Goal: Information Seeking & Learning: Learn about a topic

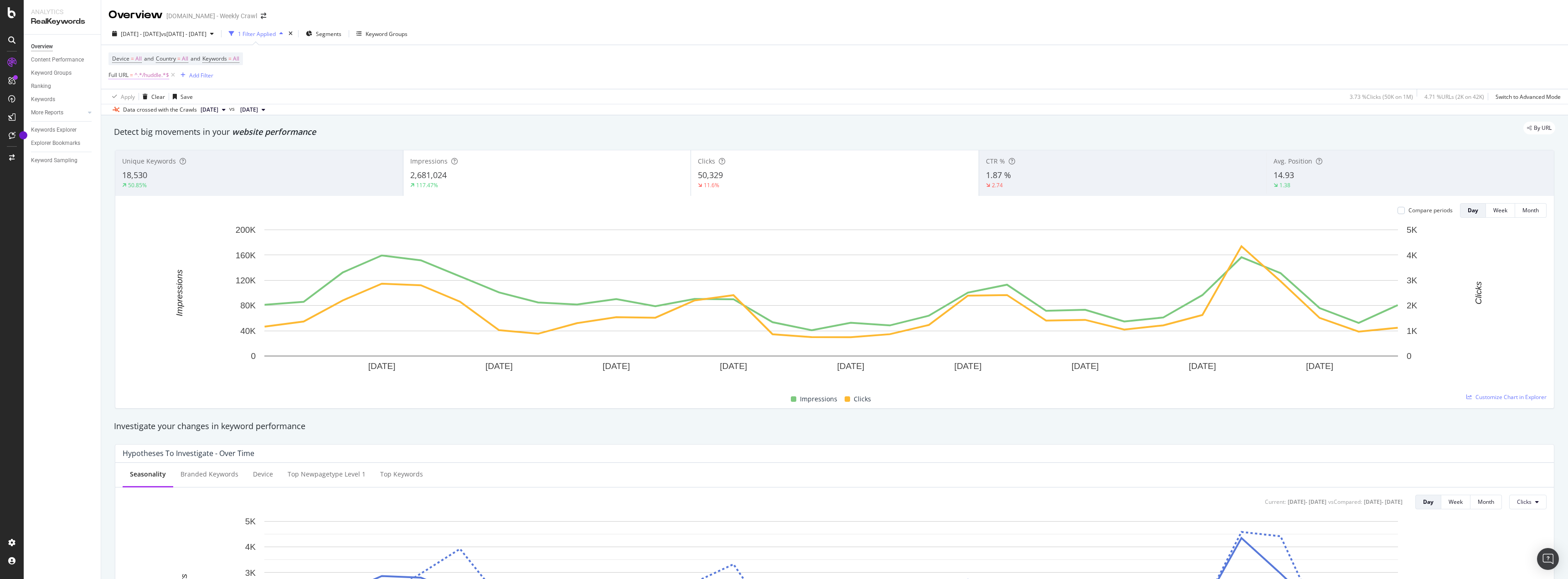
click at [148, 74] on span "^.*/huddle.*$" at bounding box center [152, 75] width 35 height 13
click at [153, 108] on input "/huddle" at bounding box center [160, 113] width 86 height 15
click at [156, 115] on input "/huddle" at bounding box center [160, 113] width 86 height 15
type input "/huddle/"
click at [214, 130] on div "Apply" at bounding box center [209, 132] width 14 height 8
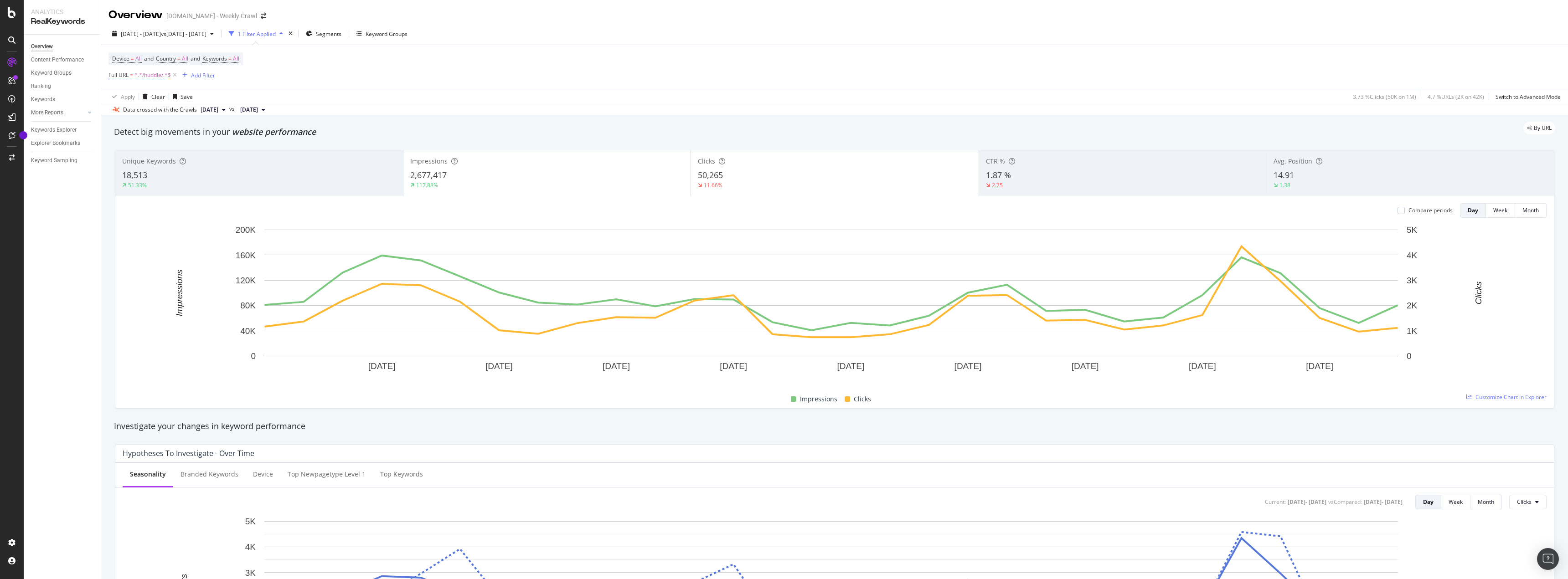
click at [146, 74] on span "^.*/huddle/.*$" at bounding box center [153, 75] width 37 height 13
click at [152, 113] on input "/huddle/" at bounding box center [160, 113] width 86 height 15
click at [164, 111] on input "/huddle/" at bounding box center [160, 113] width 86 height 15
click at [1098, 179] on div "1.87 %" at bounding box center [1123, 175] width 274 height 12
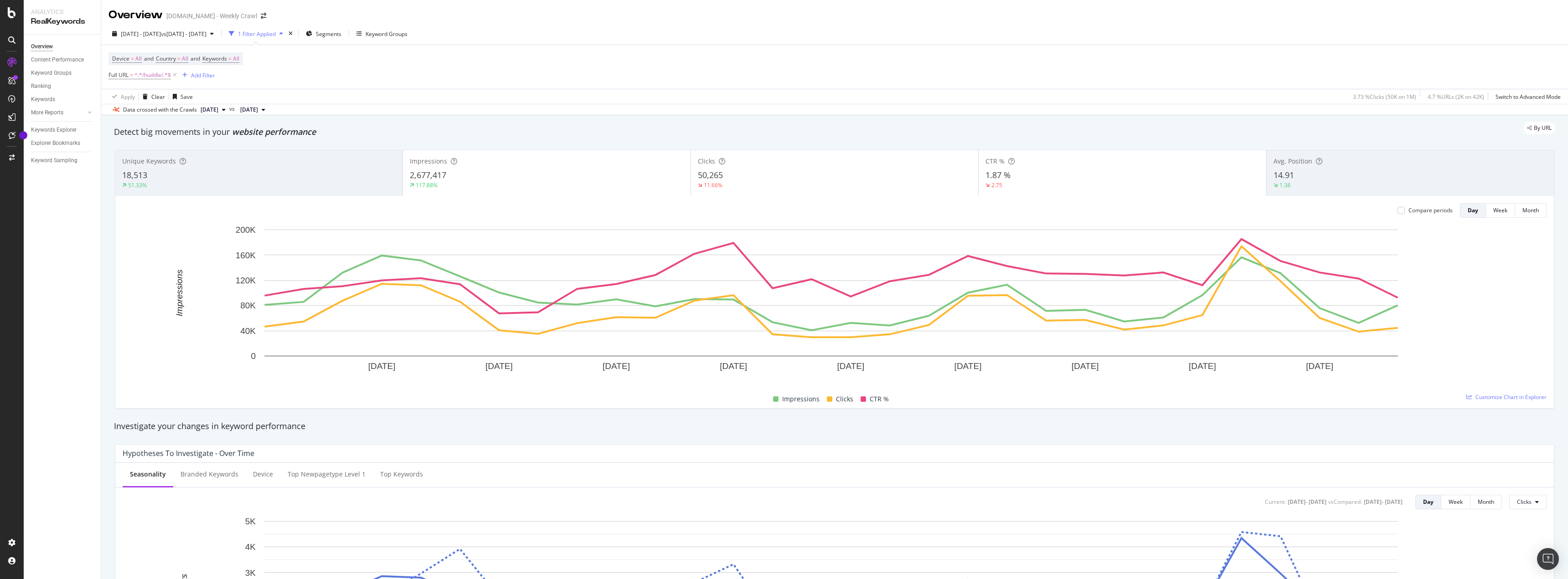
click at [1108, 175] on div "1.87 %" at bounding box center [1122, 175] width 273 height 12
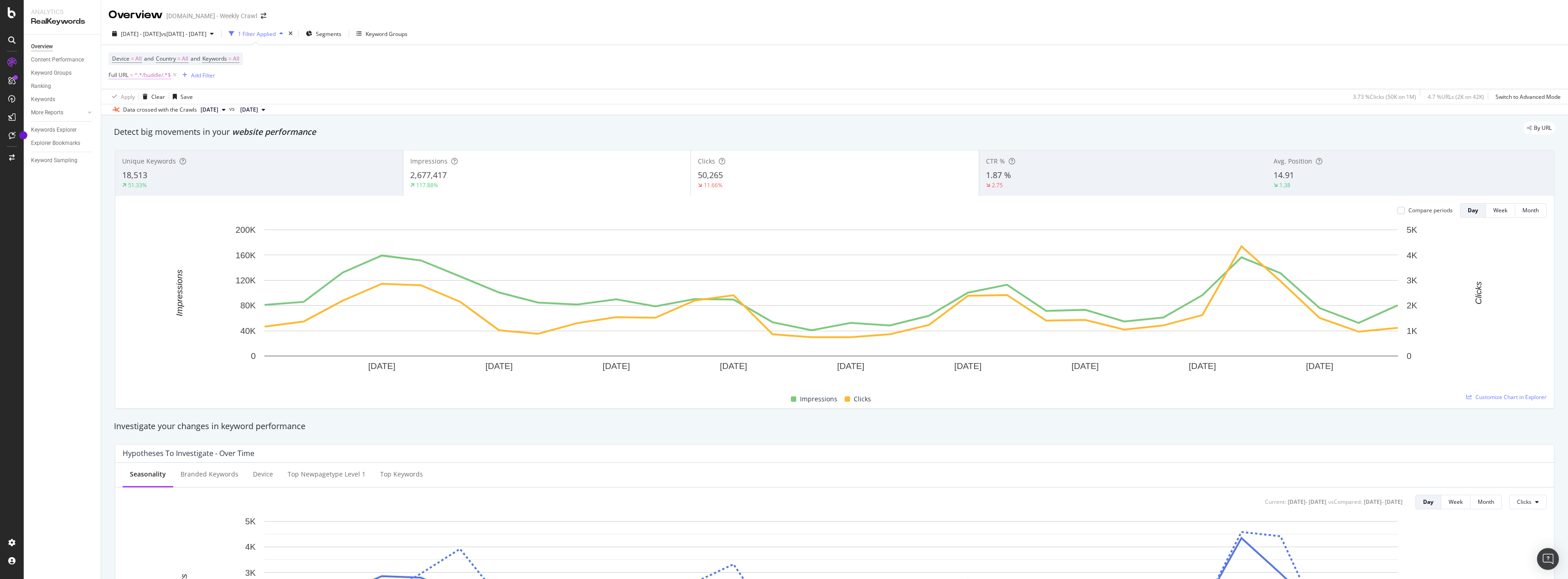
click at [146, 77] on span "^.*/huddle/.*$" at bounding box center [153, 75] width 37 height 13
click at [163, 111] on input "/huddle/" at bounding box center [160, 113] width 86 height 15
click at [163, 111] on input "/huddle/" at bounding box center [160, 113] width 86 height 15
type input "/huddle"
click at [207, 133] on div "Apply" at bounding box center [209, 132] width 14 height 8
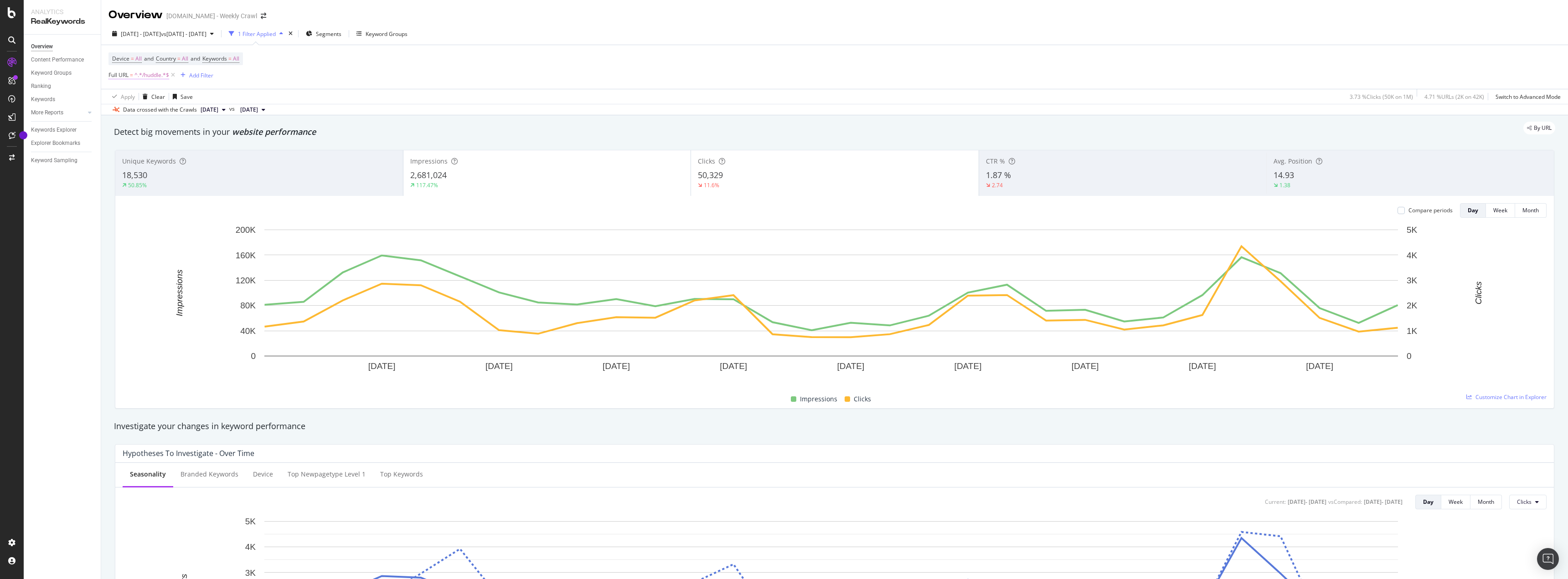
click at [146, 74] on span "^.*/huddle.*$" at bounding box center [152, 75] width 35 height 13
click at [159, 112] on input "/huddle" at bounding box center [160, 113] width 86 height 15
type input "/huddle/afl"
click at [212, 131] on div "Apply" at bounding box center [209, 132] width 14 height 8
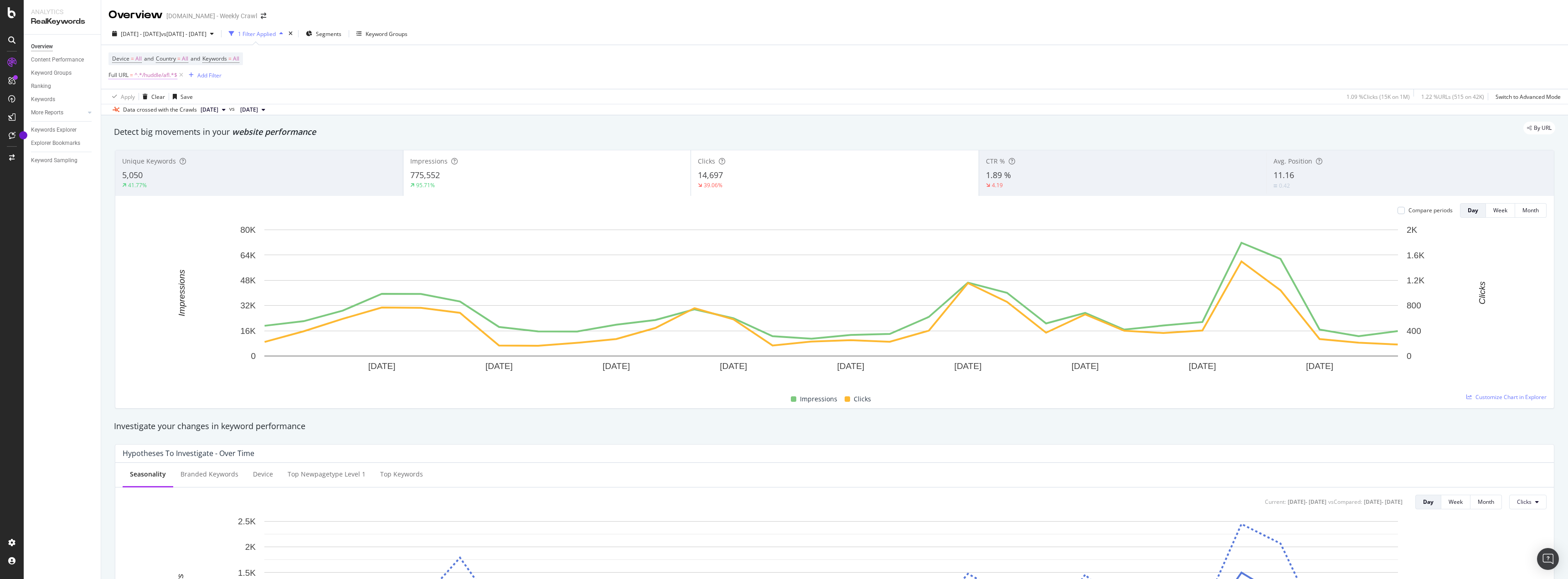
click at [148, 74] on span "^.*/huddle/afl.*$" at bounding box center [156, 75] width 43 height 13
click at [156, 111] on input "/huddle/afl" at bounding box center [160, 113] width 86 height 15
click at [167, 113] on input "/huddle/afl" at bounding box center [160, 113] width 86 height 15
type input "/huddle/nrl"
click at [204, 133] on div "Apply" at bounding box center [209, 132] width 14 height 8
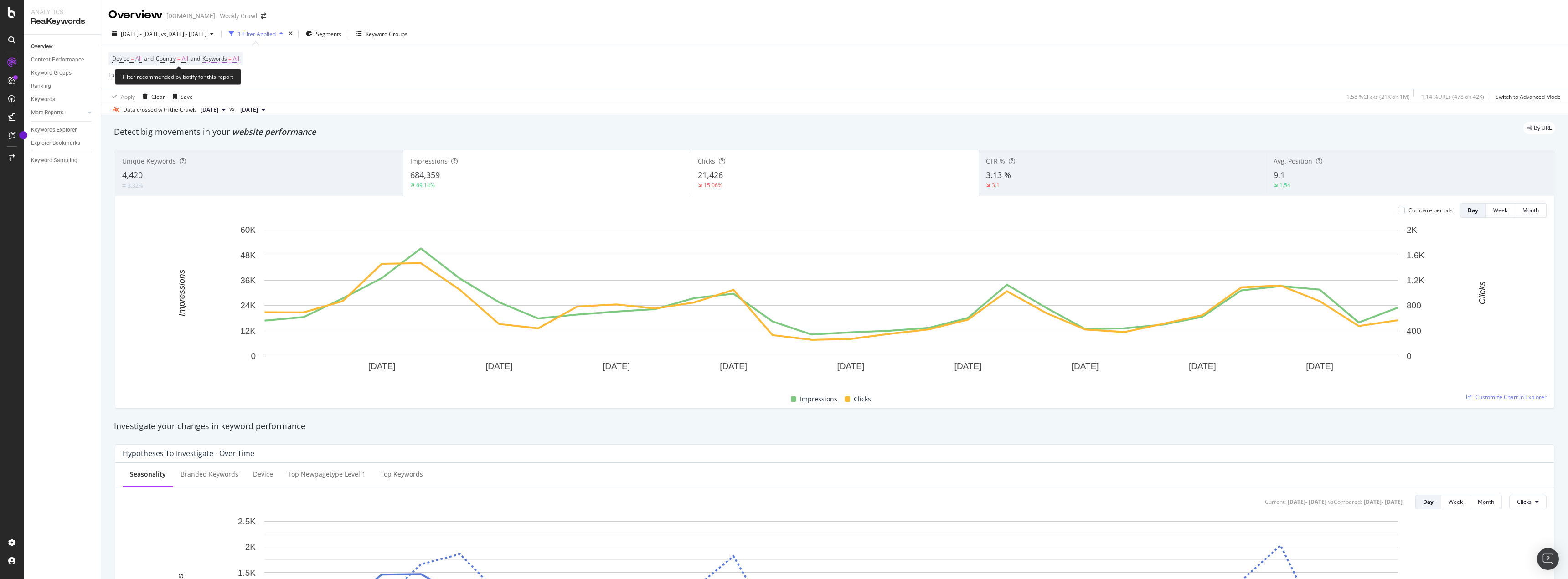
click at [239, 59] on span "All" at bounding box center [236, 58] width 6 height 13
click at [233, 74] on div "All" at bounding box center [226, 80] width 21 height 13
click at [729, 130] on div "By URL" at bounding box center [830, 128] width 1451 height 13
click at [539, 168] on div "Unique Keywords 4,420 3.32% Impressions 684,359 69.14% Clicks 21,426 15.06% CTR…" at bounding box center [834, 279] width 1438 height 258
click at [1077, 110] on div "Data crossed with the Crawls 2025 Sep. 29th vs 2024 Sep. 26th" at bounding box center [835, 109] width 1467 height 11
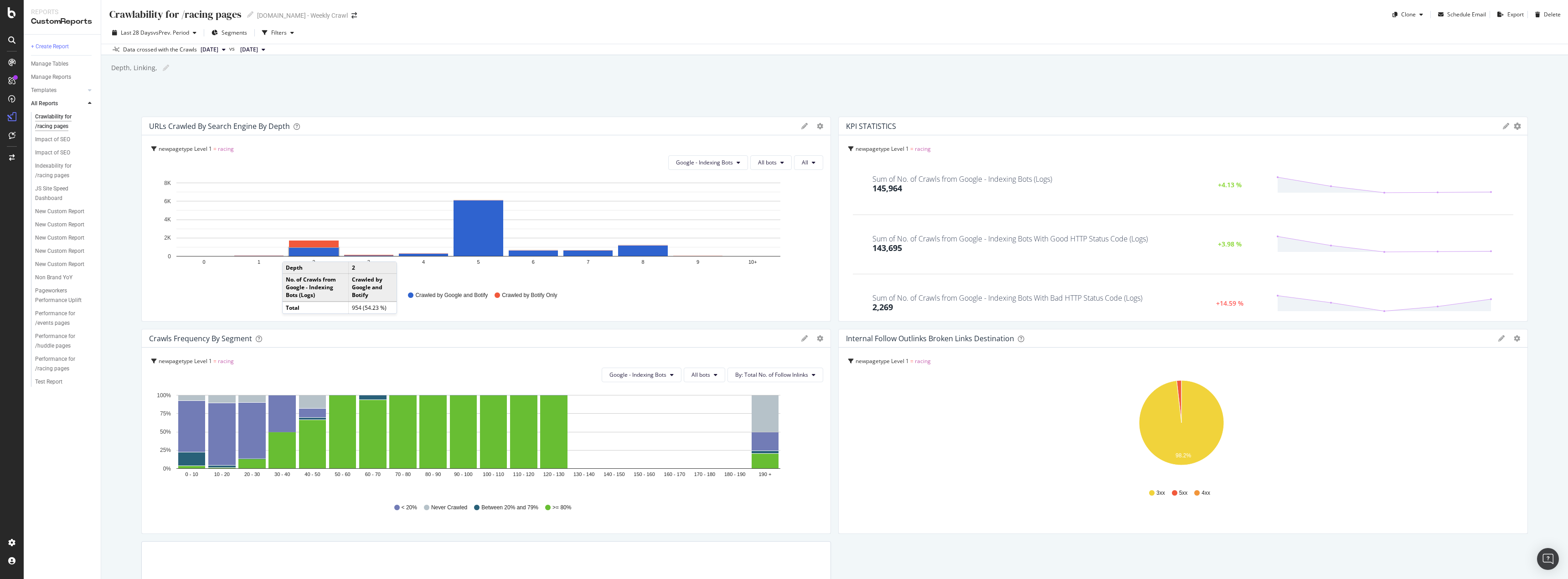
click at [58, 416] on div "+ Create Report Manage Tables Manage Reports Templates AI Bots in Search Busine…" at bounding box center [62, 307] width 77 height 544
click at [60, 149] on div "RealKeywords" at bounding box center [54, 150] width 41 height 9
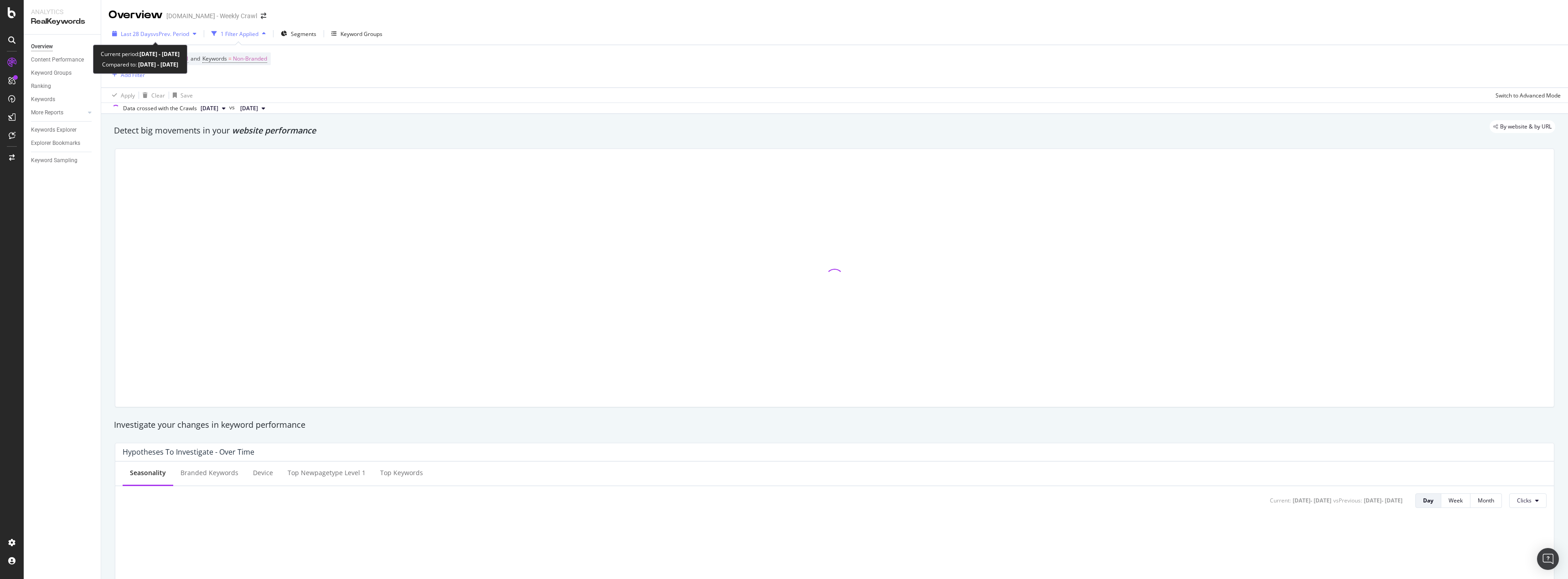
click at [178, 35] on span "vs Prev. Period" at bounding box center [171, 33] width 36 height 8
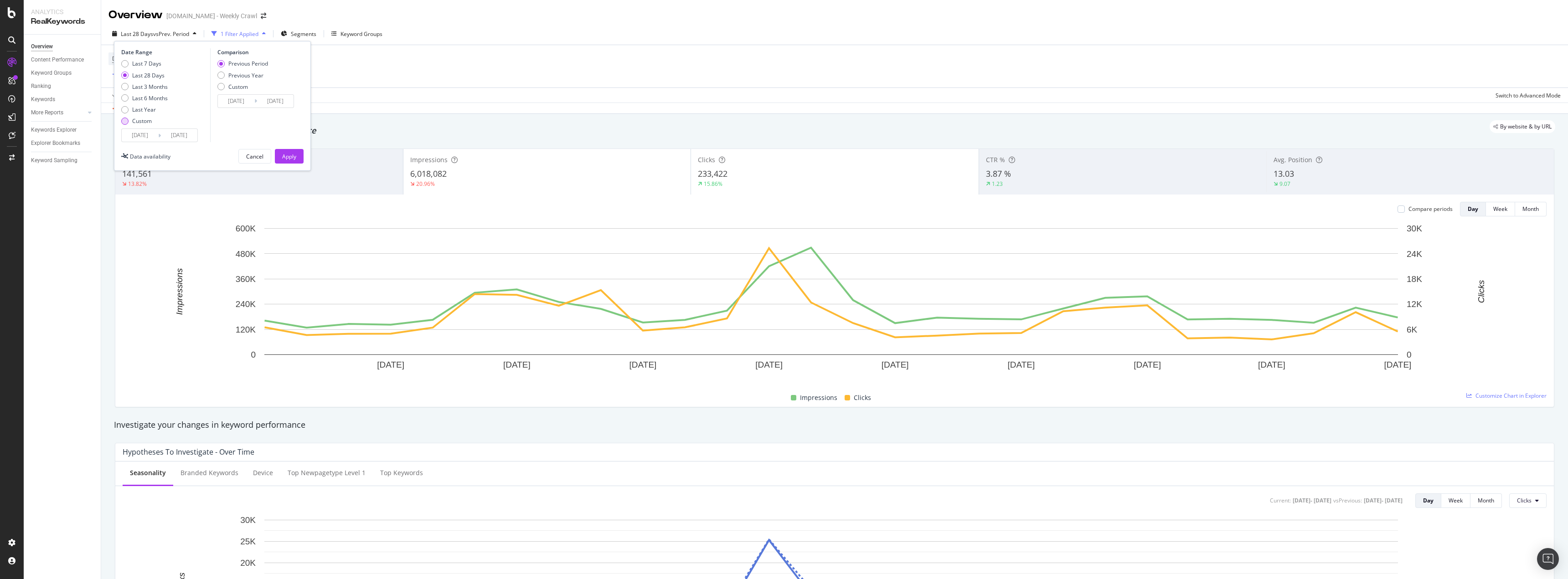
click at [148, 120] on div "Custom" at bounding box center [142, 120] width 19 height 8
click at [150, 134] on input "[DATE]" at bounding box center [140, 135] width 37 height 13
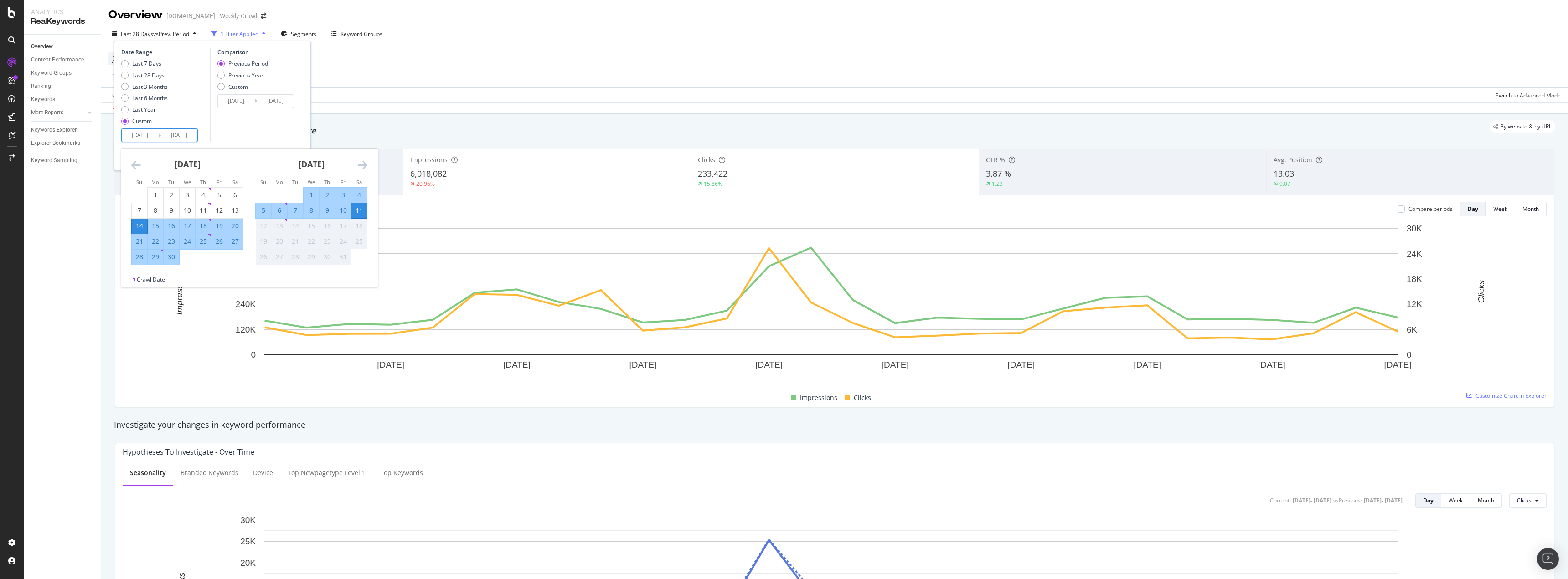
click at [175, 164] on strong "[DATE]" at bounding box center [187, 164] width 26 height 11
click at [133, 164] on icon "Move backward to switch to the previous month." at bounding box center [136, 165] width 10 height 11
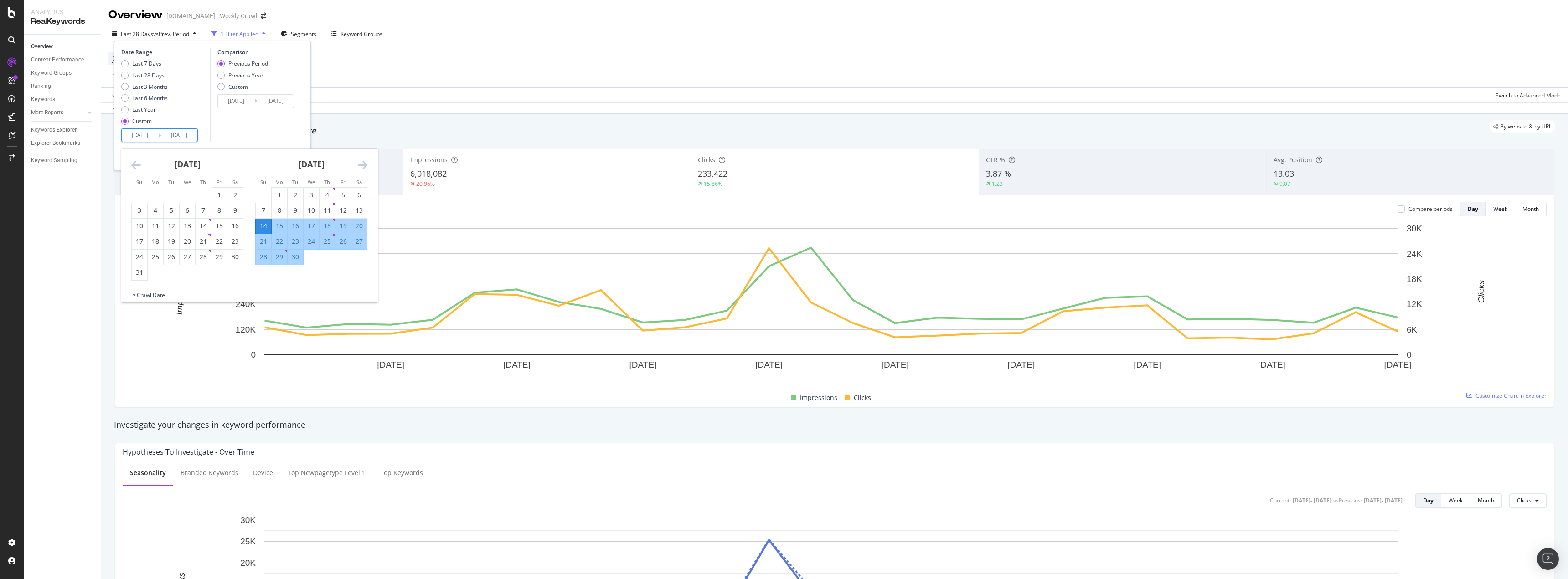
click at [133, 164] on icon "Move backward to switch to the previous month." at bounding box center [136, 165] width 10 height 11
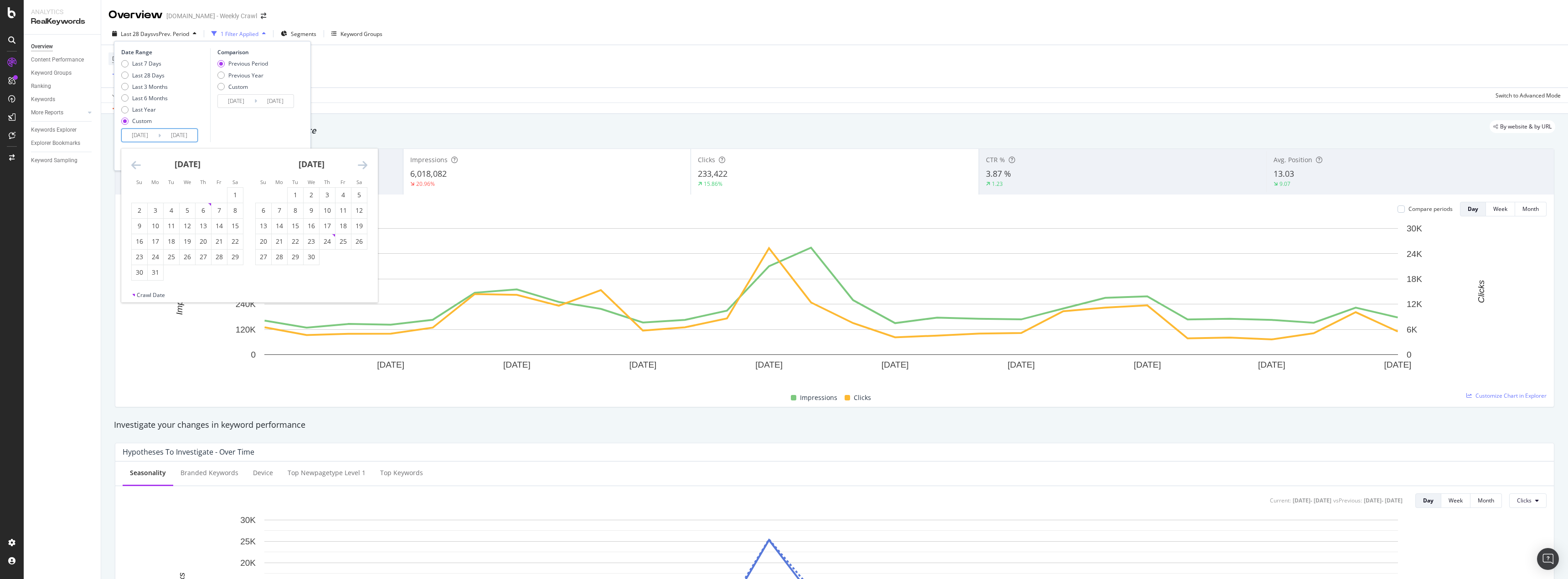
click at [133, 164] on icon "Move backward to switch to the previous month." at bounding box center [136, 165] width 10 height 11
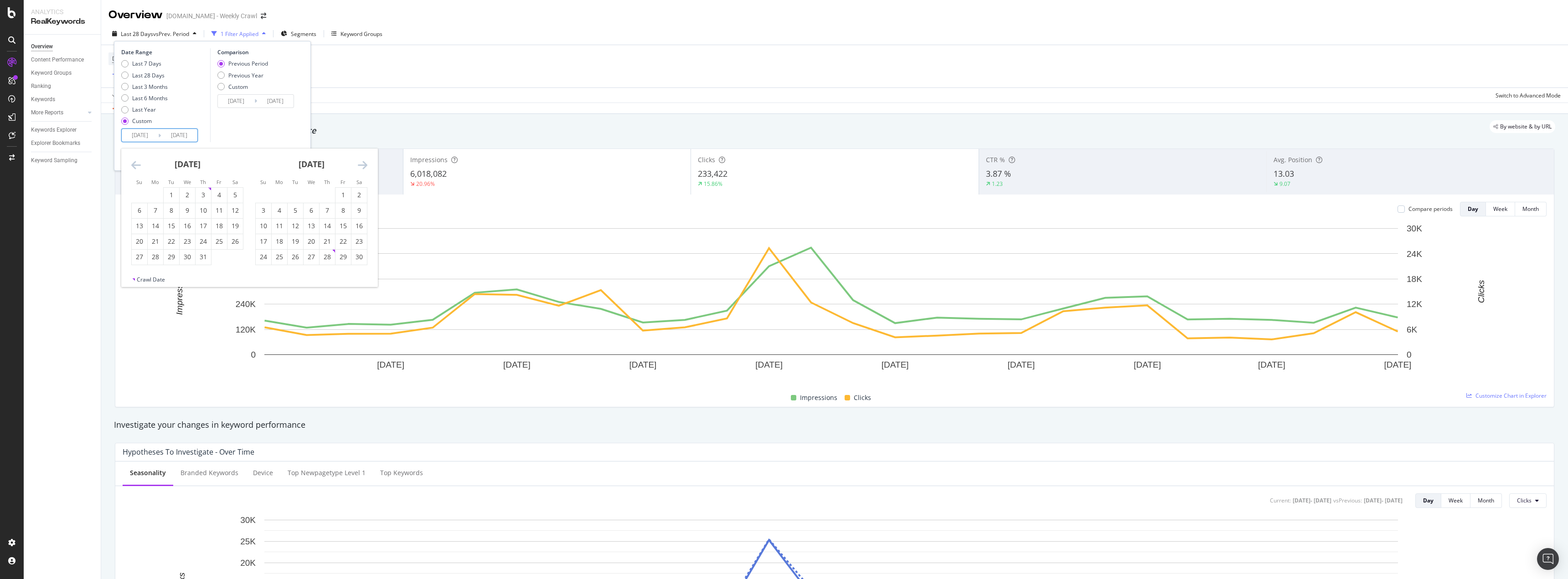
click at [133, 164] on icon "Move backward to switch to the previous month." at bounding box center [136, 165] width 10 height 11
click at [138, 164] on icon "Move backward to switch to the previous month." at bounding box center [136, 165] width 10 height 11
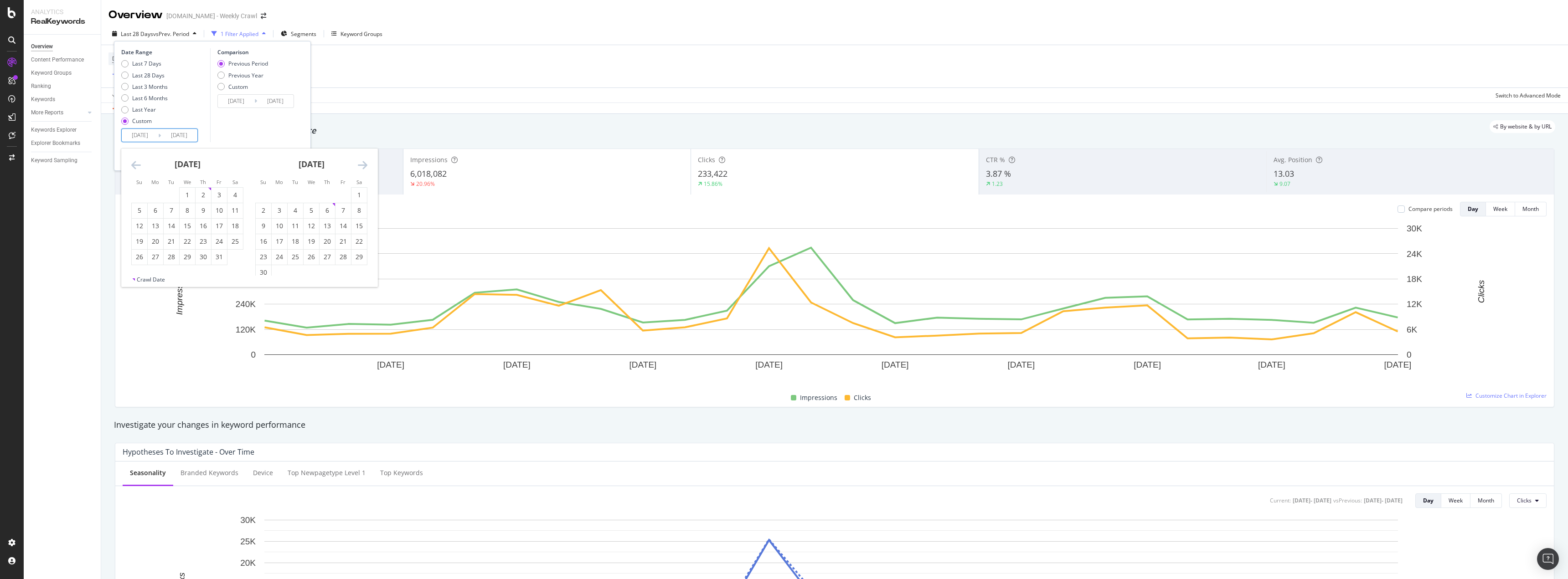
click at [138, 164] on icon "Move backward to switch to the previous month." at bounding box center [136, 165] width 10 height 11
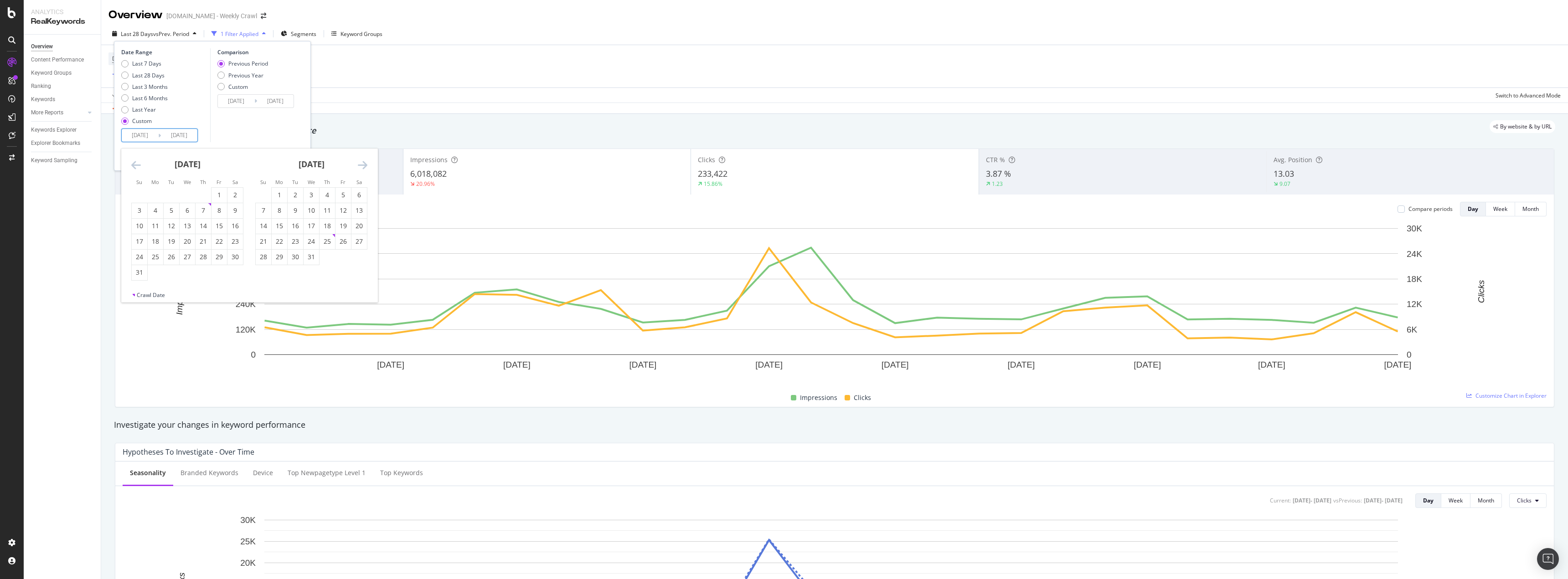
click at [138, 164] on icon "Move backward to switch to the previous month." at bounding box center [136, 165] width 10 height 11
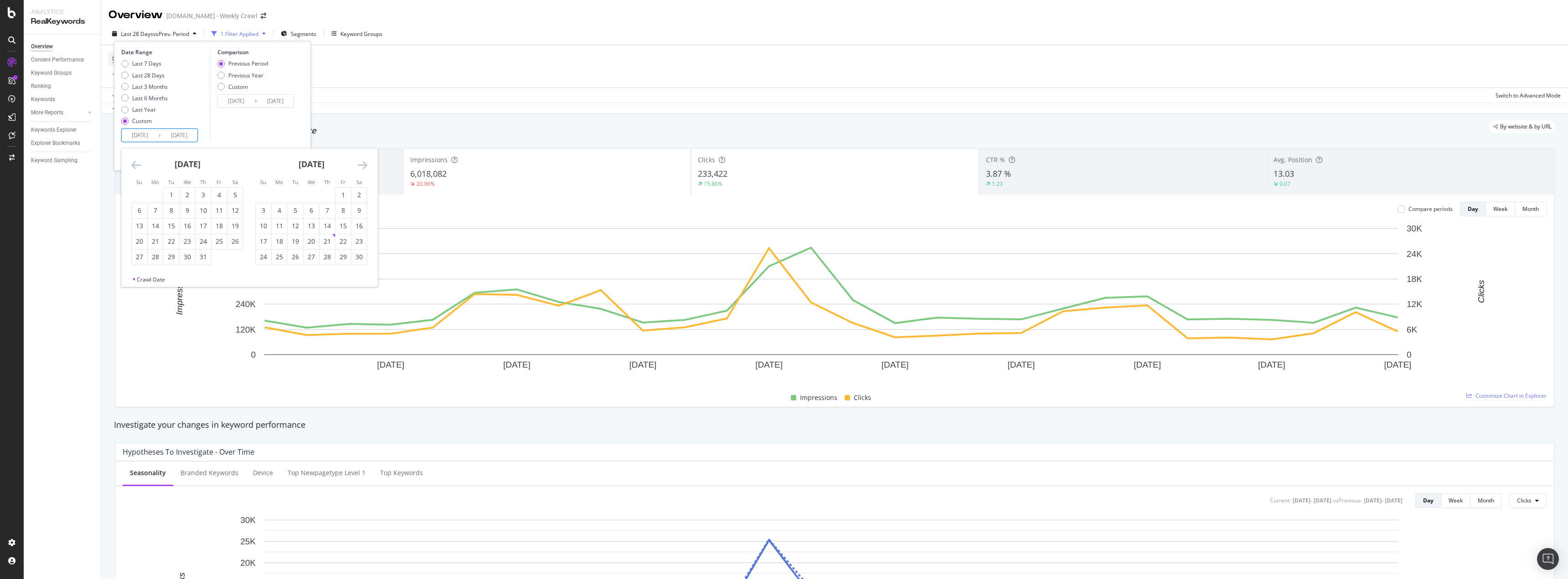
click at [138, 164] on icon "Move backward to switch to the previous month." at bounding box center [136, 165] width 10 height 11
click at [186, 131] on input "[DATE]" at bounding box center [179, 135] width 37 height 13
click at [190, 131] on input "[DATE]" at bounding box center [179, 135] width 37 height 13
click at [132, 162] on icon "Move backward to switch to the previous month." at bounding box center [136, 165] width 10 height 11
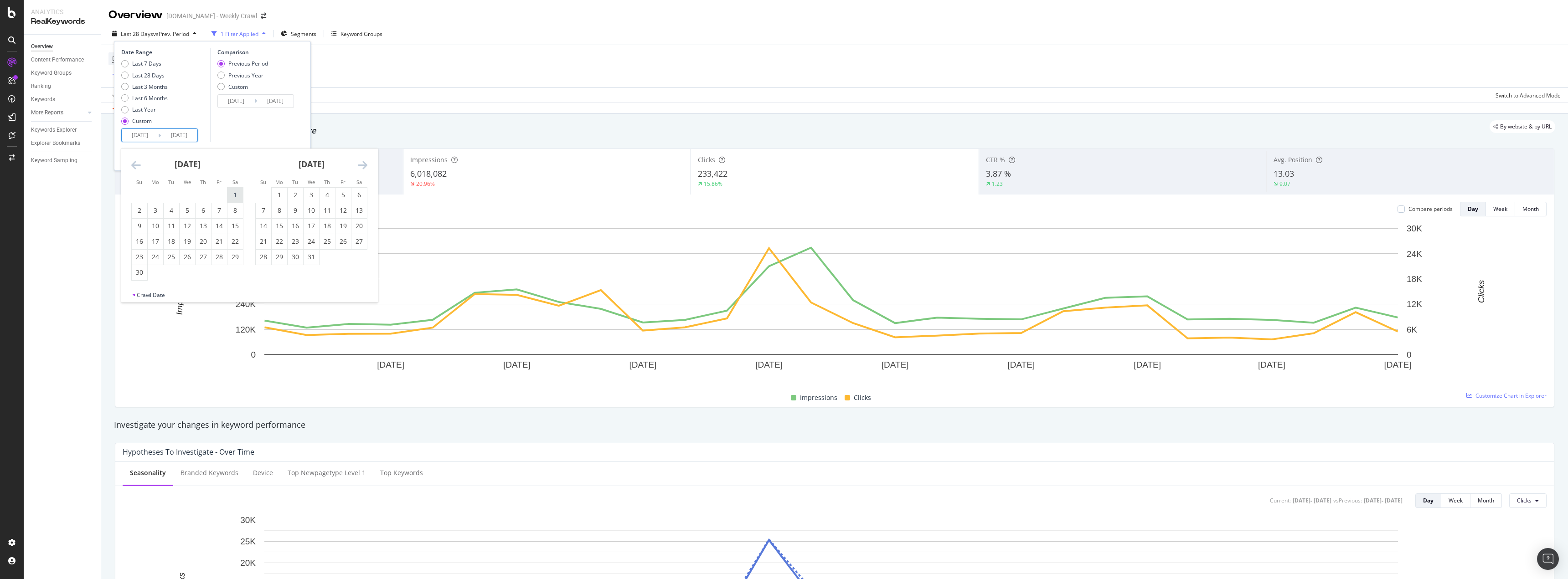
click at [236, 196] on div "1" at bounding box center [235, 195] width 15 height 9
type input "[DATE]"
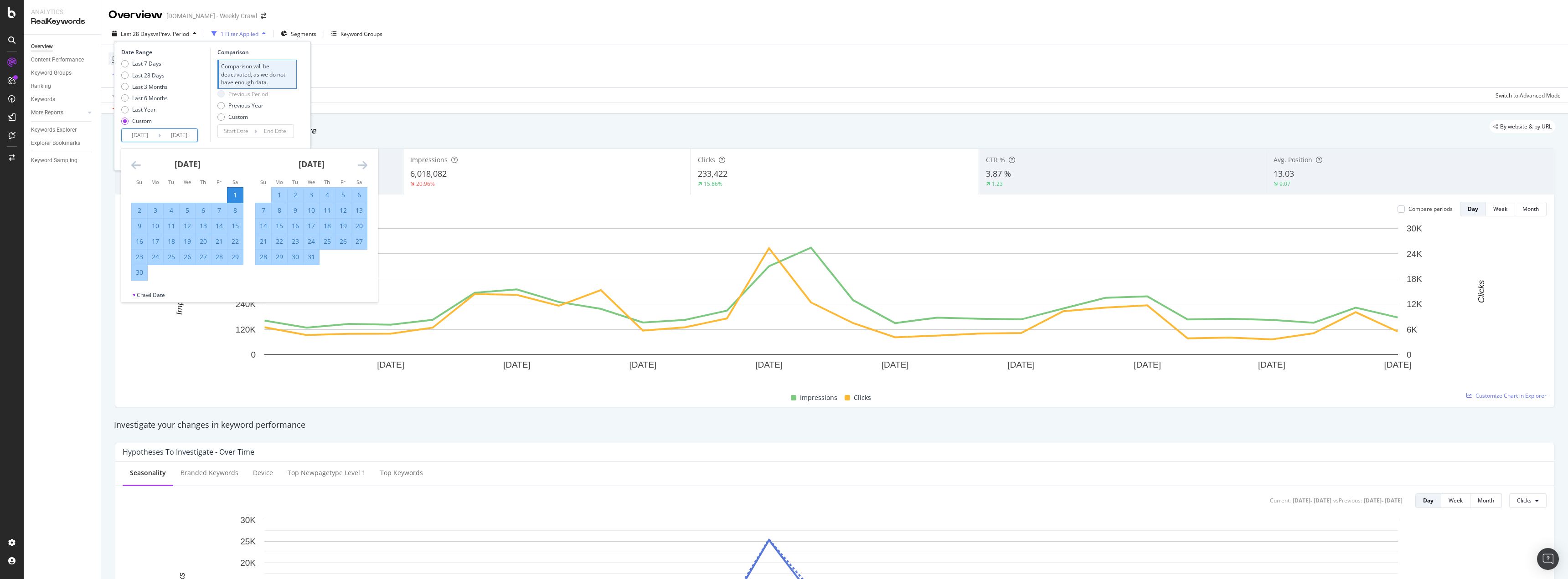
click at [135, 130] on input "[DATE]" at bounding box center [140, 135] width 37 height 13
click at [360, 161] on icon "Move forward to switch to the next month." at bounding box center [363, 165] width 10 height 11
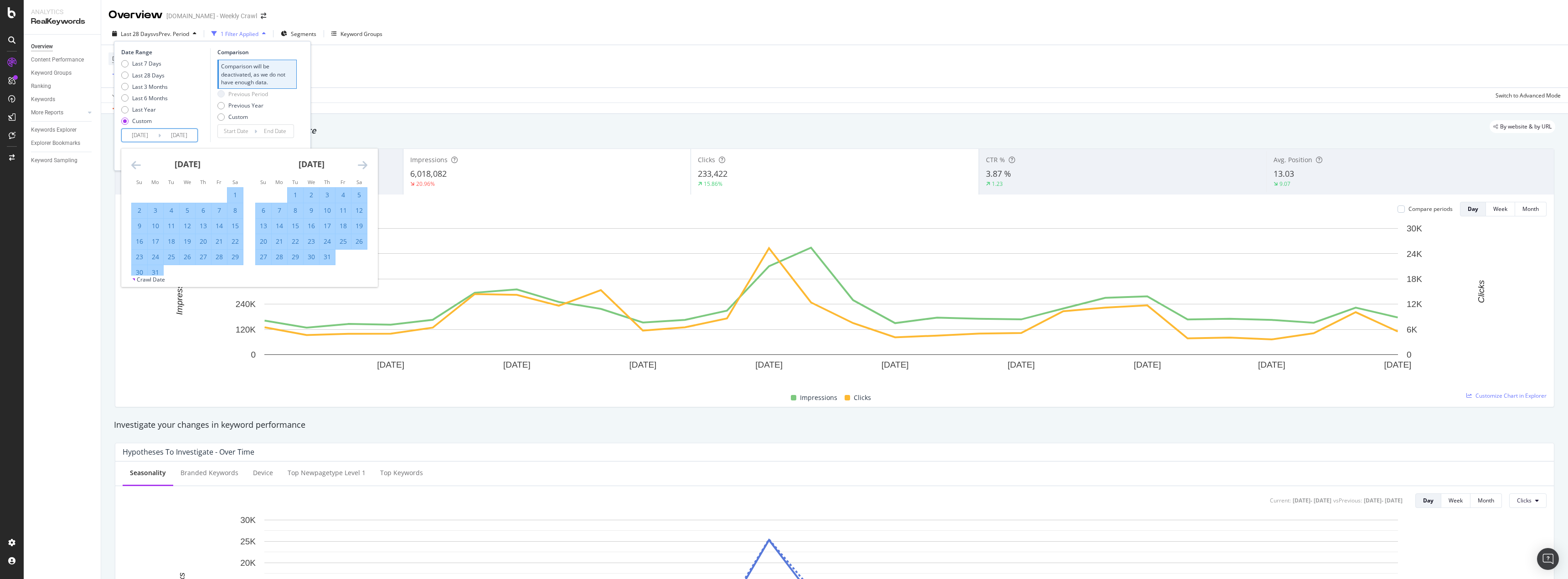
click at [360, 161] on icon "Move forward to switch to the next month." at bounding box center [363, 165] width 10 height 11
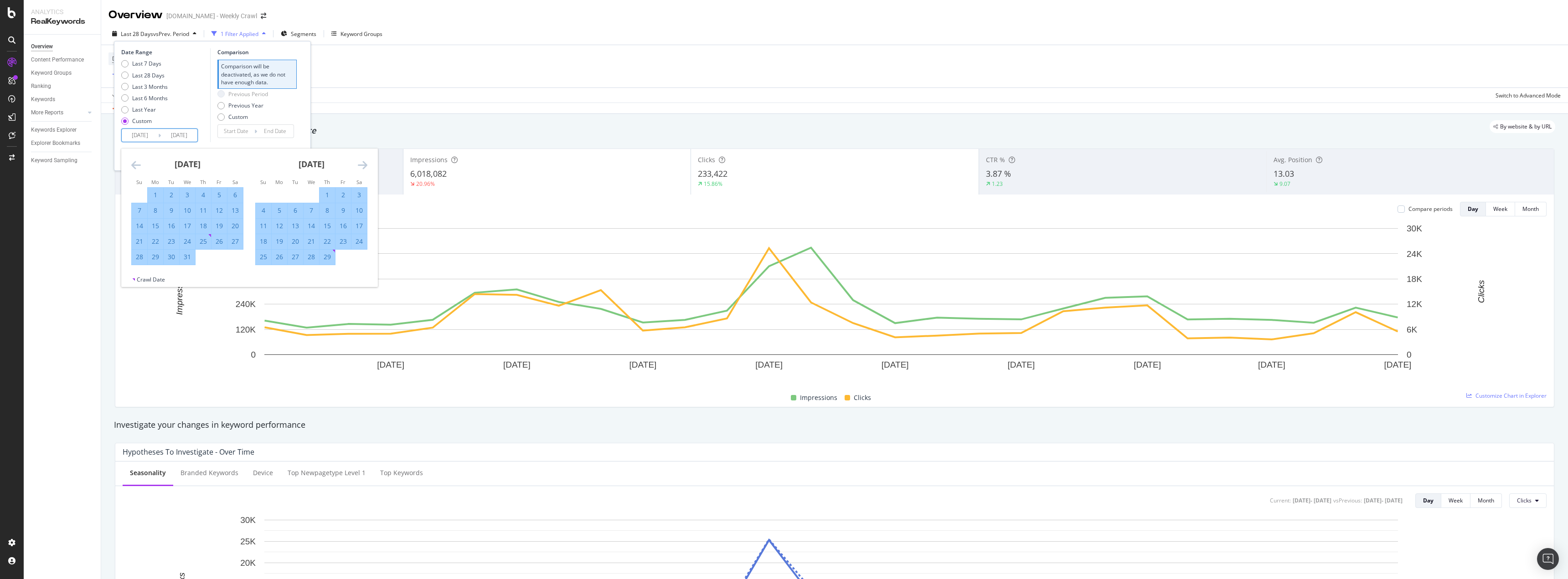
click at [360, 161] on icon "Move forward to switch to the next month." at bounding box center [363, 165] width 10 height 11
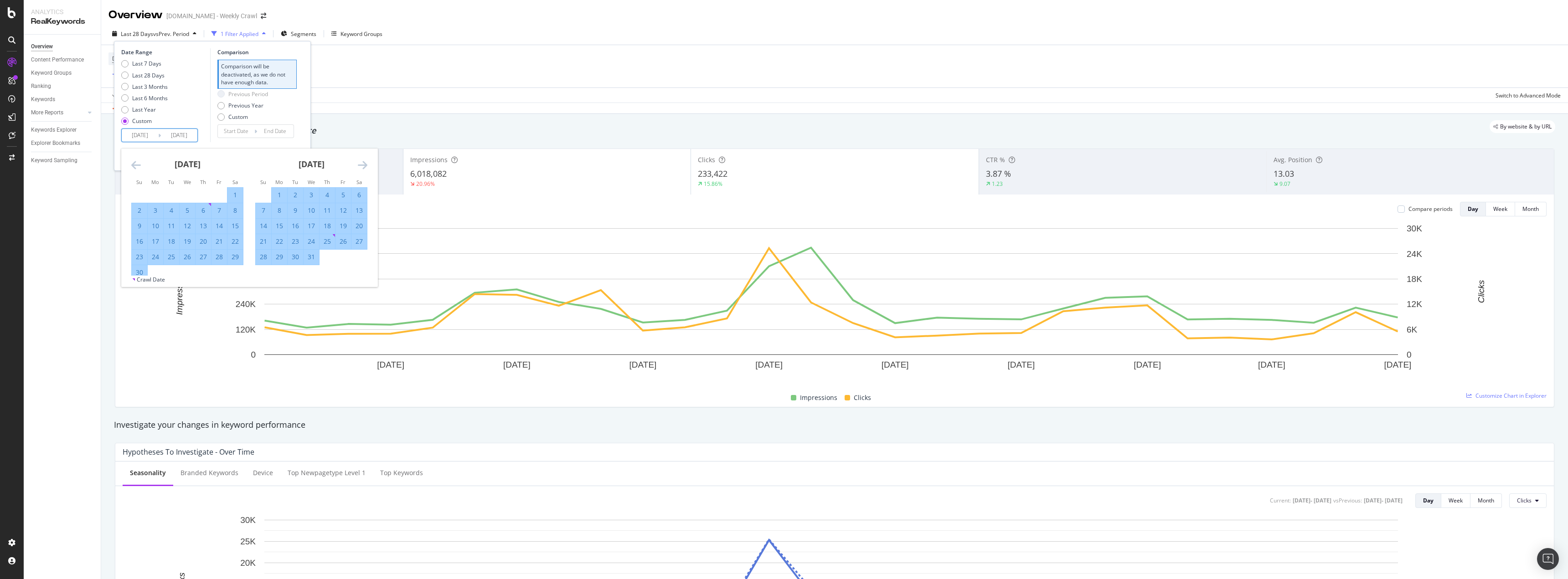
click at [360, 161] on icon "Move forward to switch to the next month." at bounding box center [363, 165] width 10 height 11
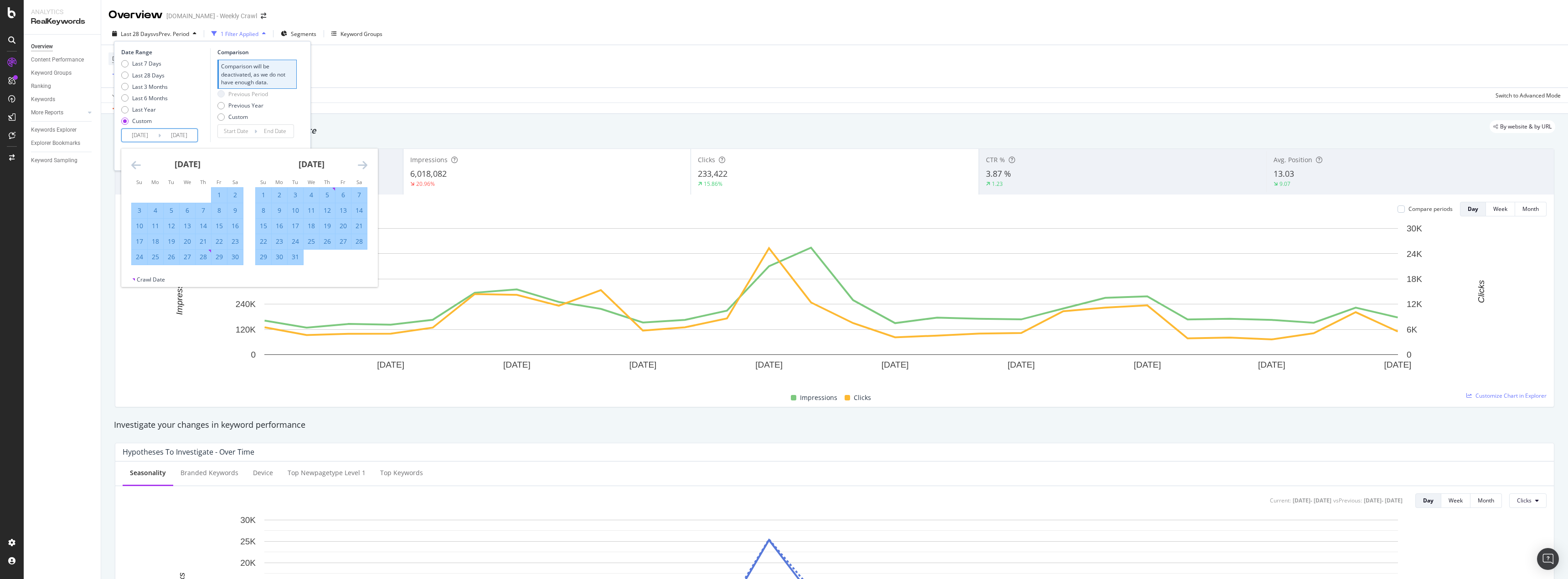
click at [360, 161] on icon "Move forward to switch to the next month." at bounding box center [363, 165] width 10 height 11
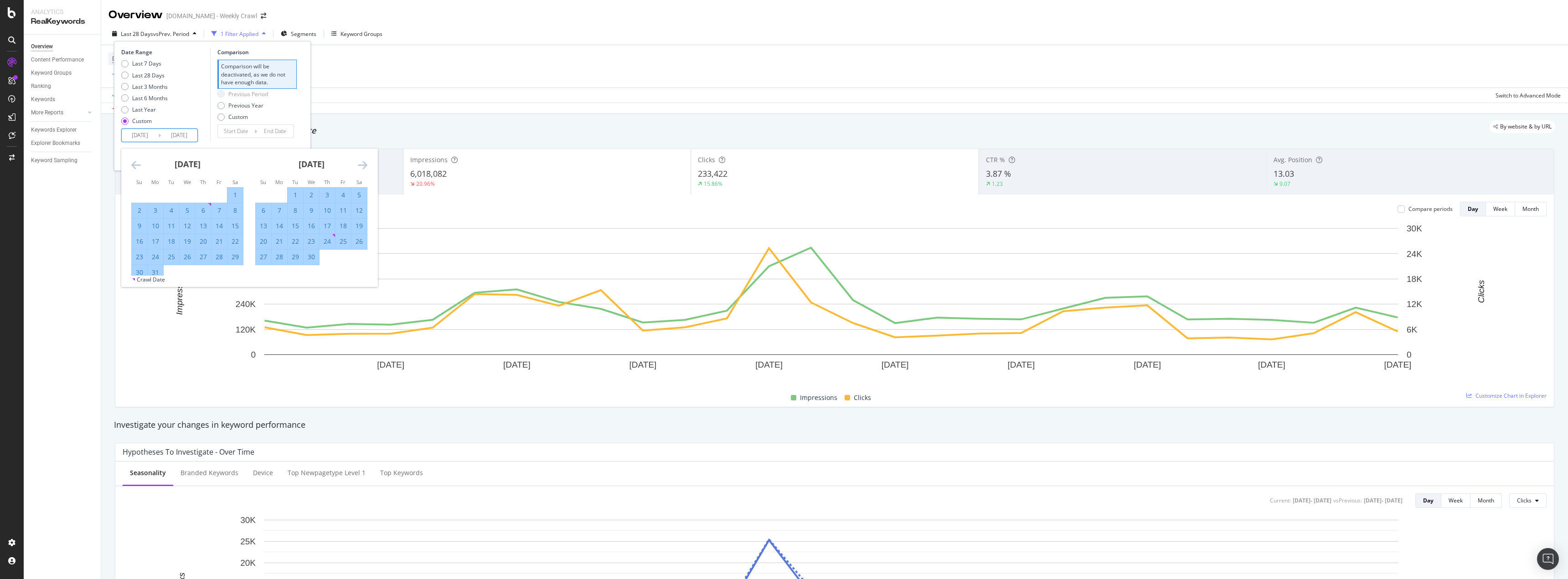
click at [360, 161] on icon "Move forward to switch to the next month." at bounding box center [363, 165] width 10 height 11
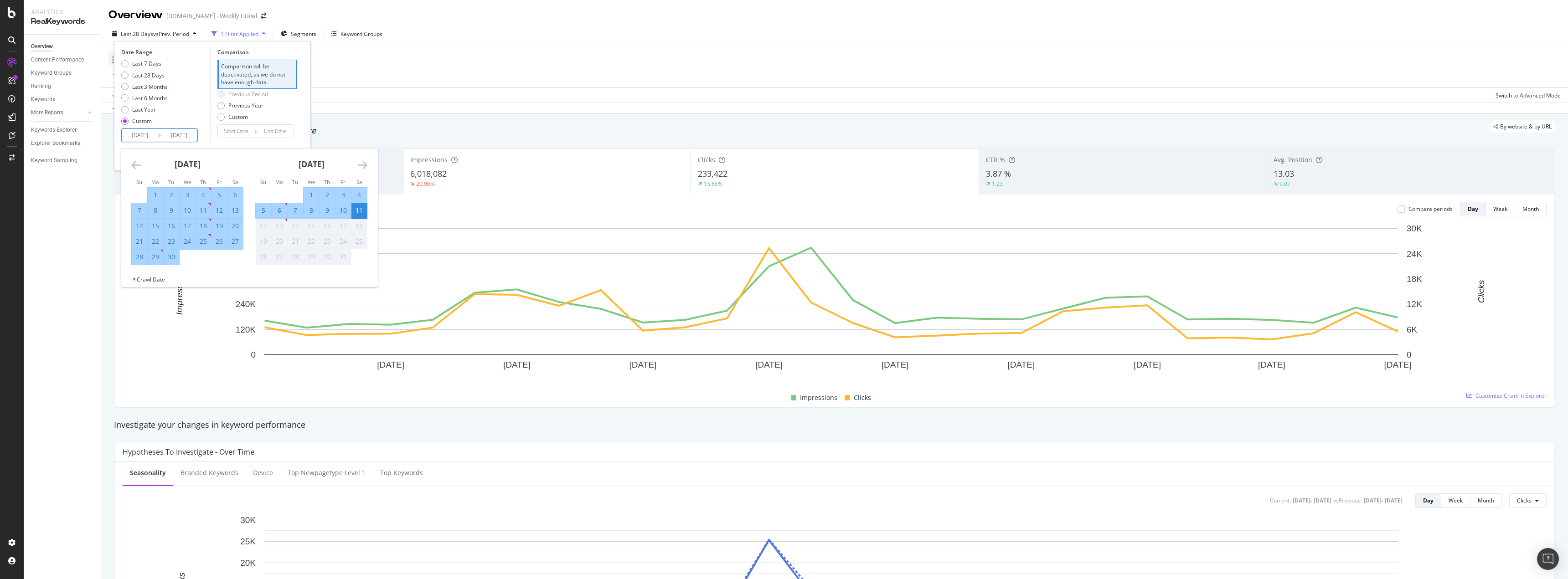
click at [360, 161] on icon "Move forward to switch to the next month." at bounding box center [363, 165] width 10 height 11
click at [236, 210] on div "11" at bounding box center [235, 210] width 15 height 9
type input "[DATE]"
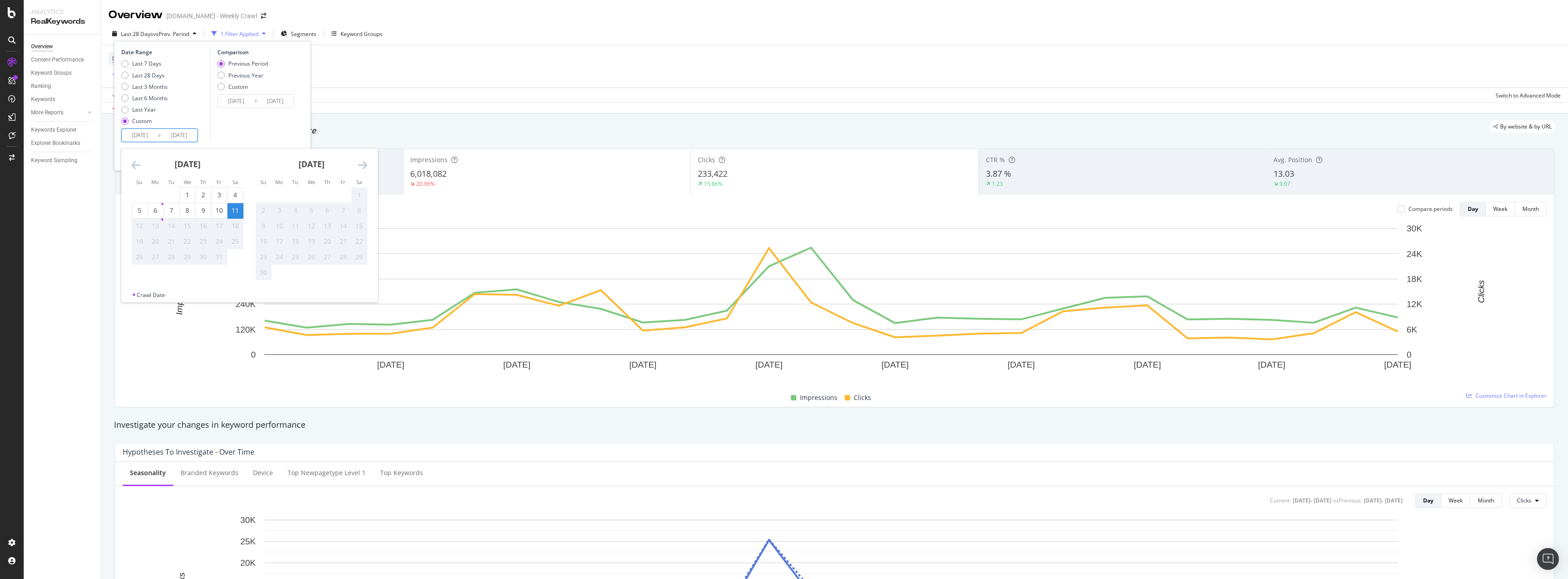
click at [240, 117] on div "Comparison Previous Period Previous Year Custom [DATE] Navigate forward to inte…" at bounding box center [253, 95] width 86 height 94
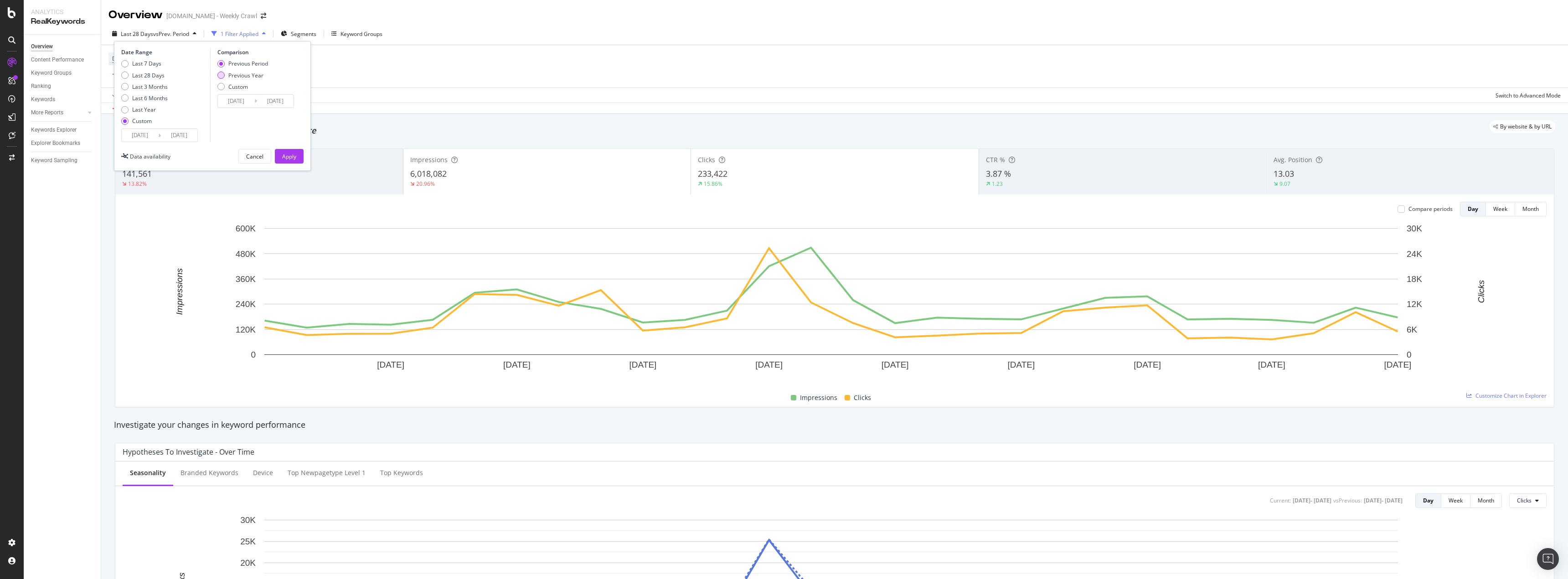
click at [242, 74] on div "Previous Year" at bounding box center [246, 75] width 35 height 8
type input "[DATE]"
click at [230, 126] on div "Comparison Previous Period Previous Year Custom [DATE] Navigate forward to inte…" at bounding box center [253, 95] width 86 height 94
click at [293, 156] on div "Apply" at bounding box center [289, 156] width 14 height 8
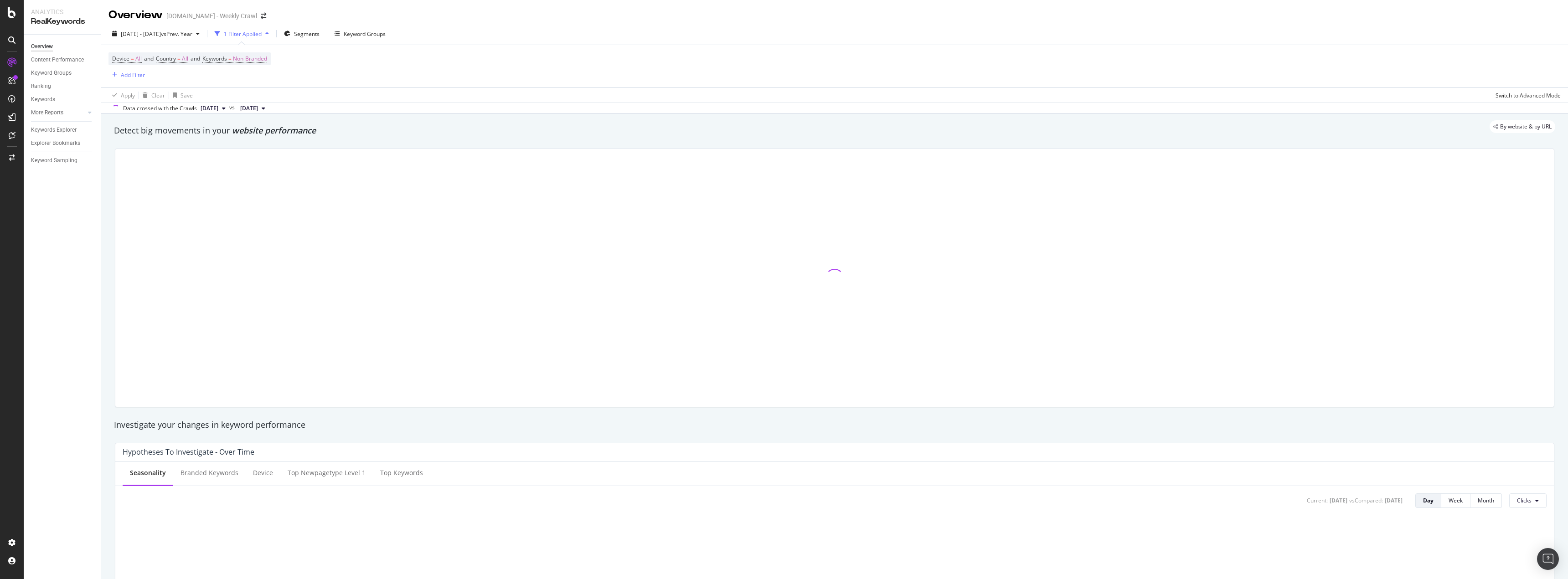
click at [265, 109] on icon at bounding box center [264, 108] width 4 height 5
click at [469, 130] on div "By website & by URL" at bounding box center [830, 127] width 1451 height 13
